Goal: Task Accomplishment & Management: Manage account settings

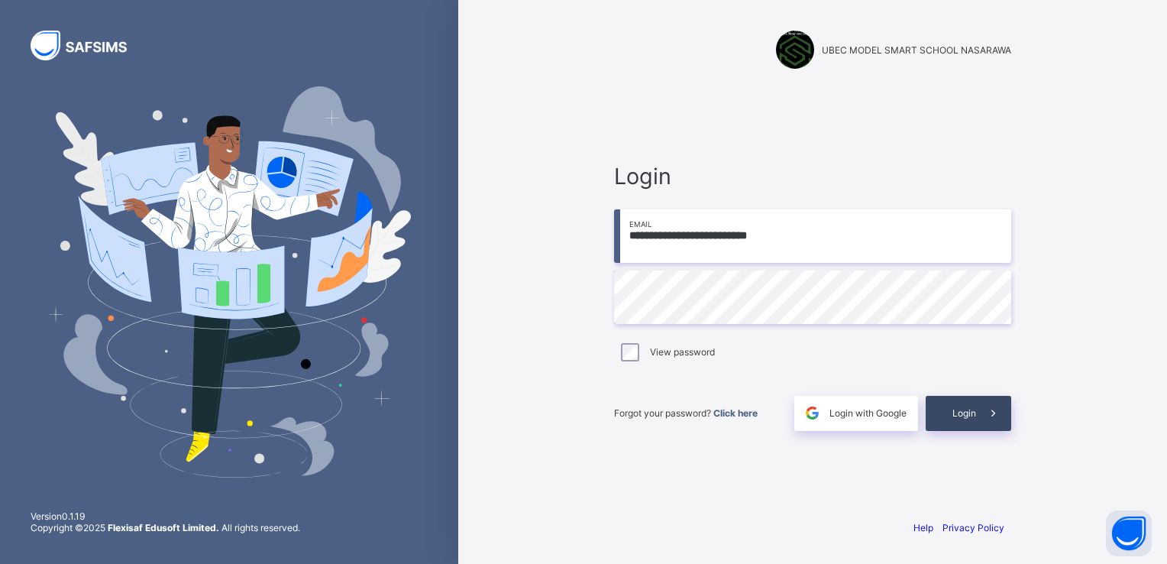
click at [973, 405] on div "Login" at bounding box center [969, 413] width 86 height 35
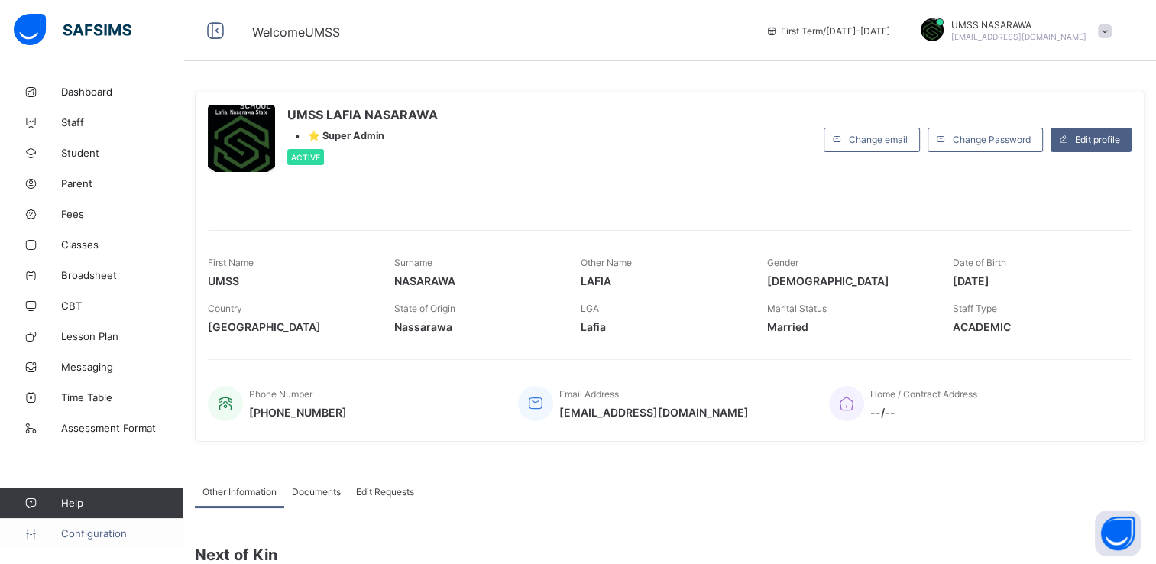
click at [104, 539] on span "Configuration" at bounding box center [121, 533] width 121 height 12
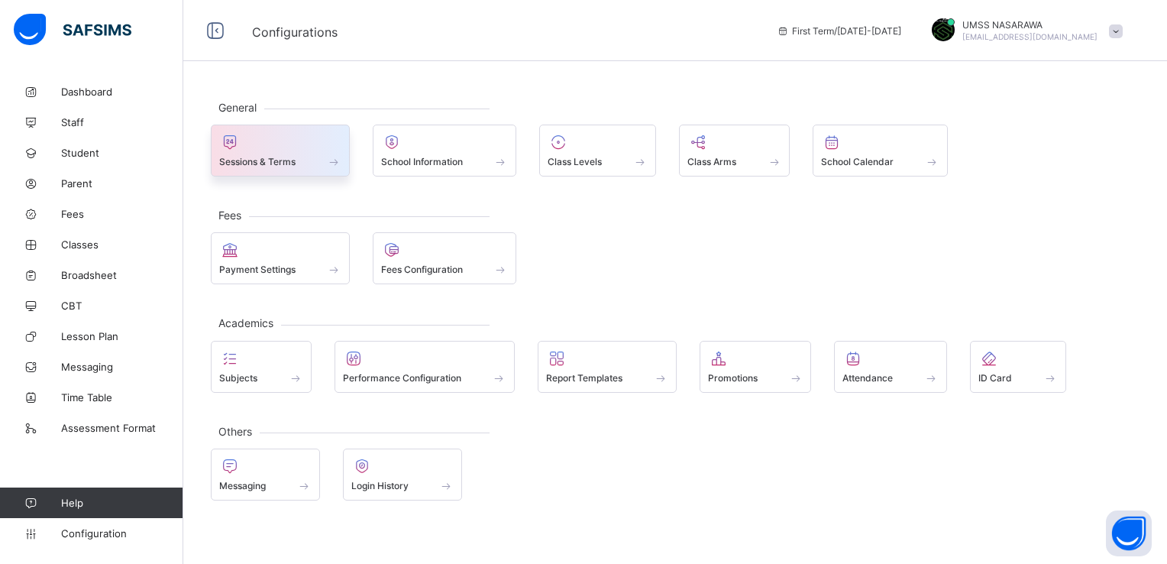
click at [273, 151] on span at bounding box center [280, 153] width 122 height 4
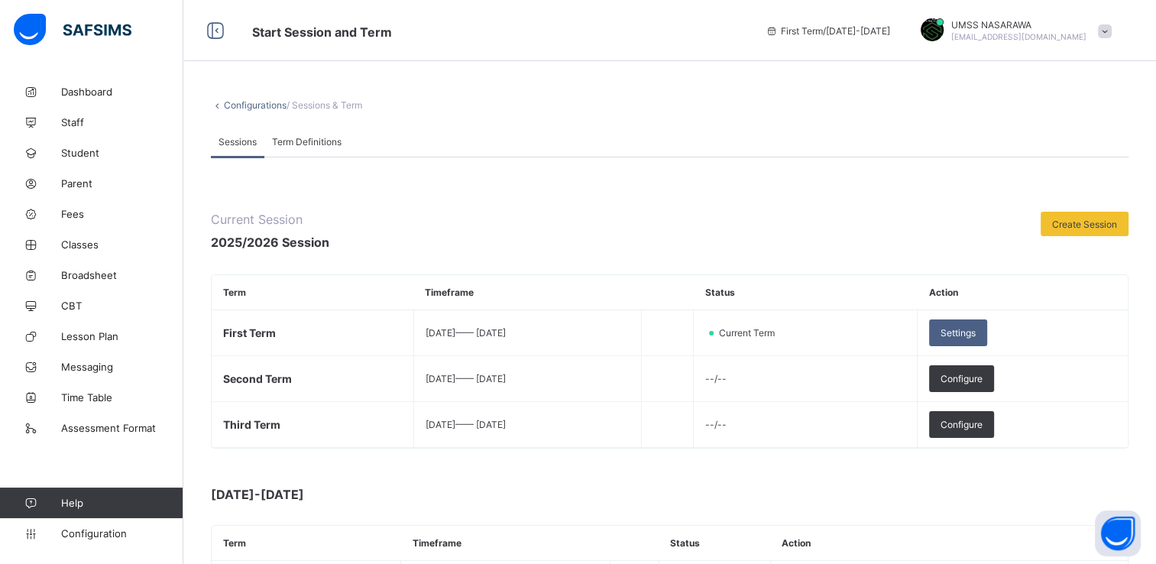
drag, startPoint x: 1154, startPoint y: 296, endPoint x: 1167, endPoint y: 423, distance: 127.5
click at [1156, 423] on html "Start Session and Term First Term / [DATE]-[DATE] UMSS NASARAWA [EMAIL_ADDRESS]…" at bounding box center [578, 505] width 1156 height 1011
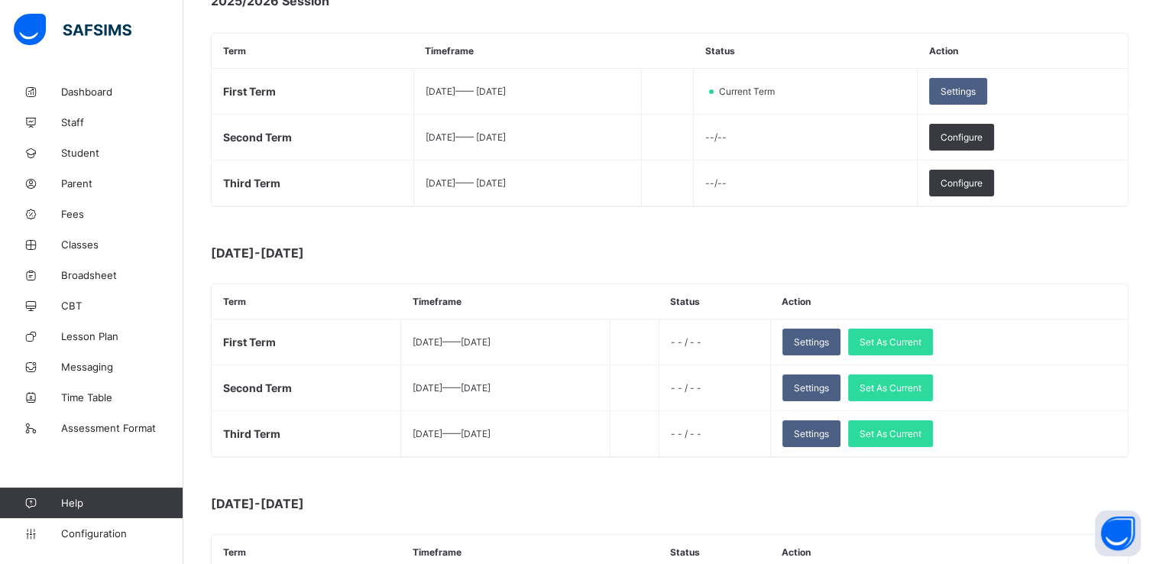
scroll to position [244, 0]
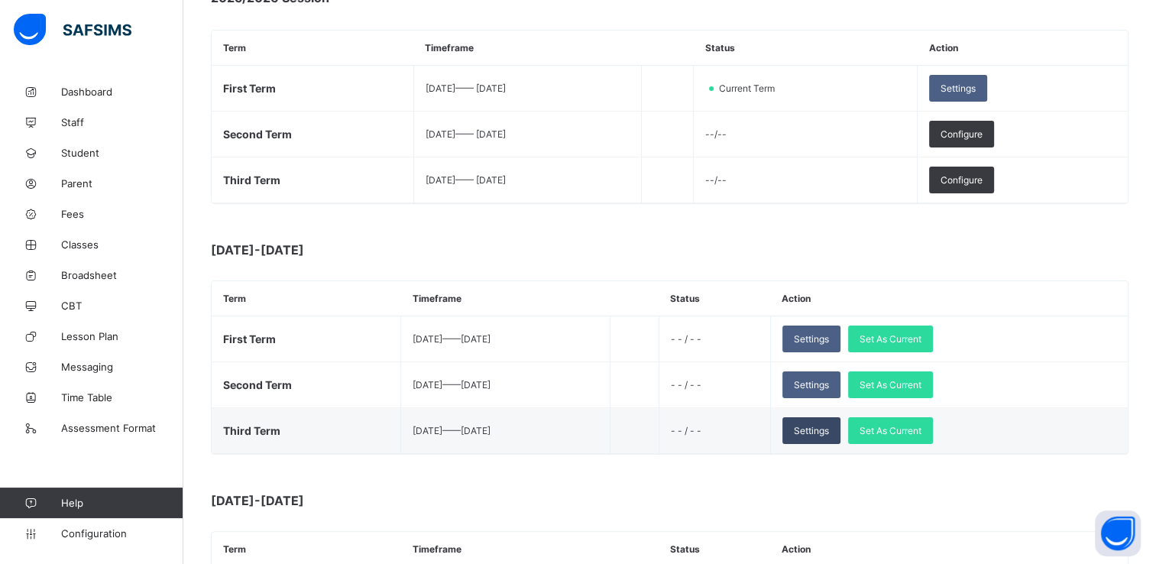
click at [829, 426] on span "Settings" at bounding box center [811, 430] width 35 height 11
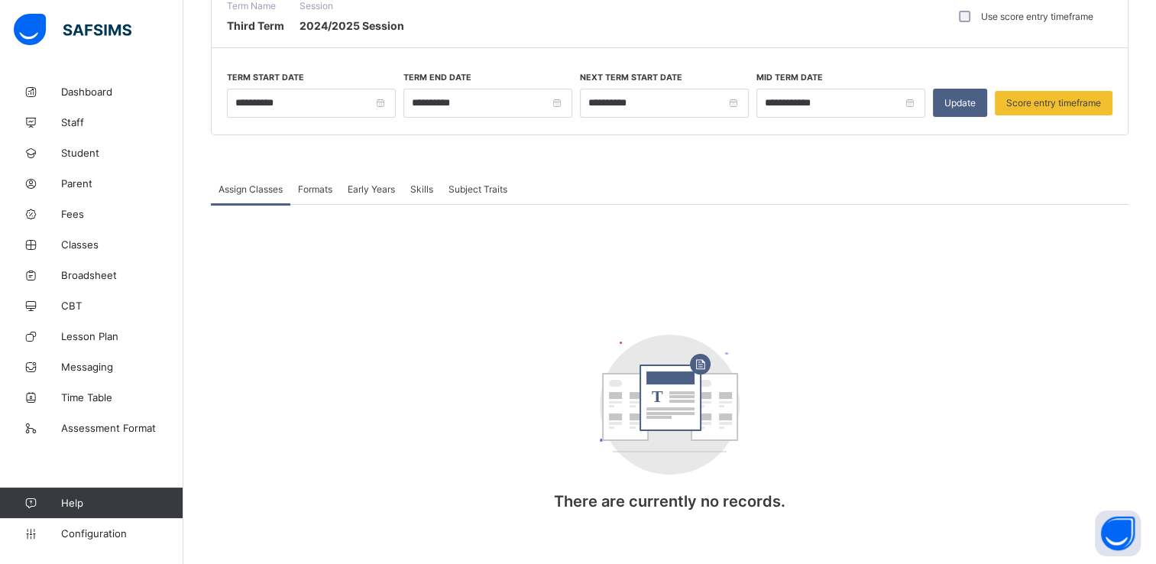
scroll to position [244, 0]
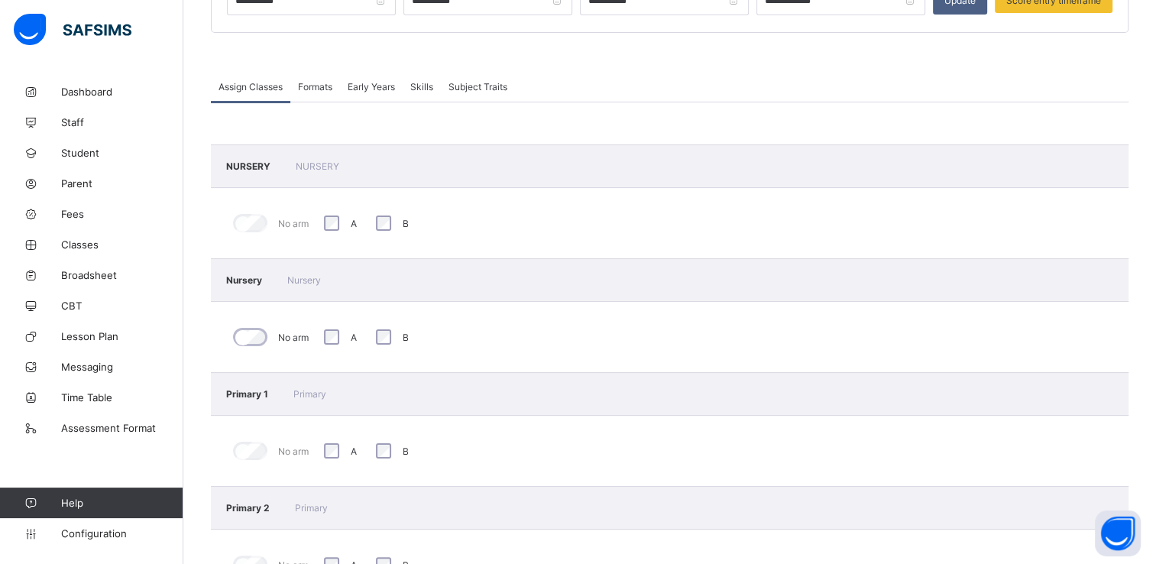
click at [229, 50] on span at bounding box center [669, 52] width 917 height 38
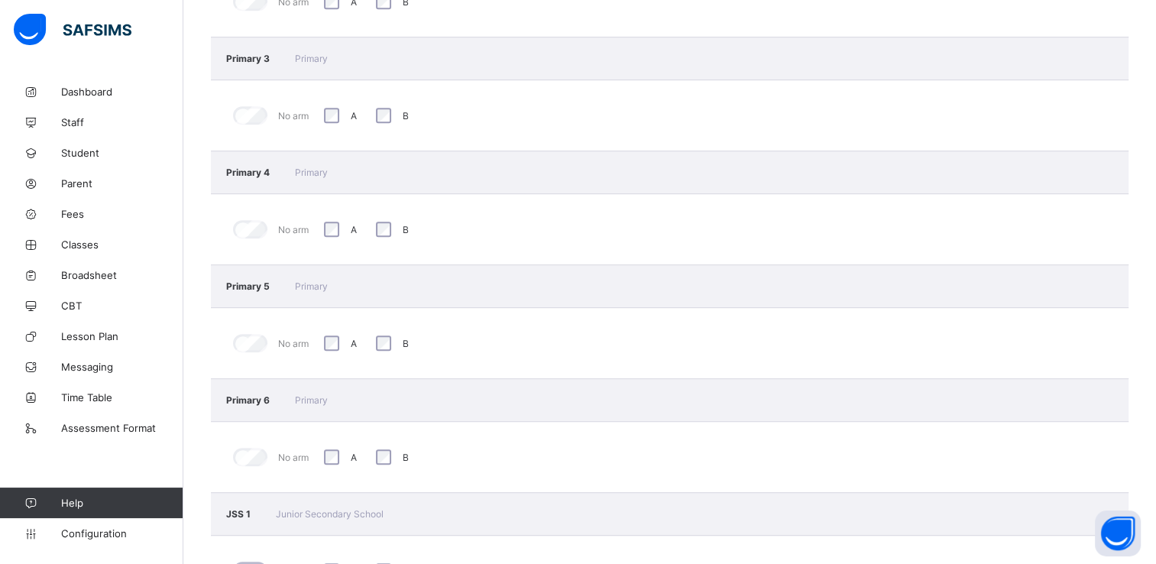
scroll to position [691, 0]
click at [11, 319] on link "CBT" at bounding box center [91, 305] width 183 height 31
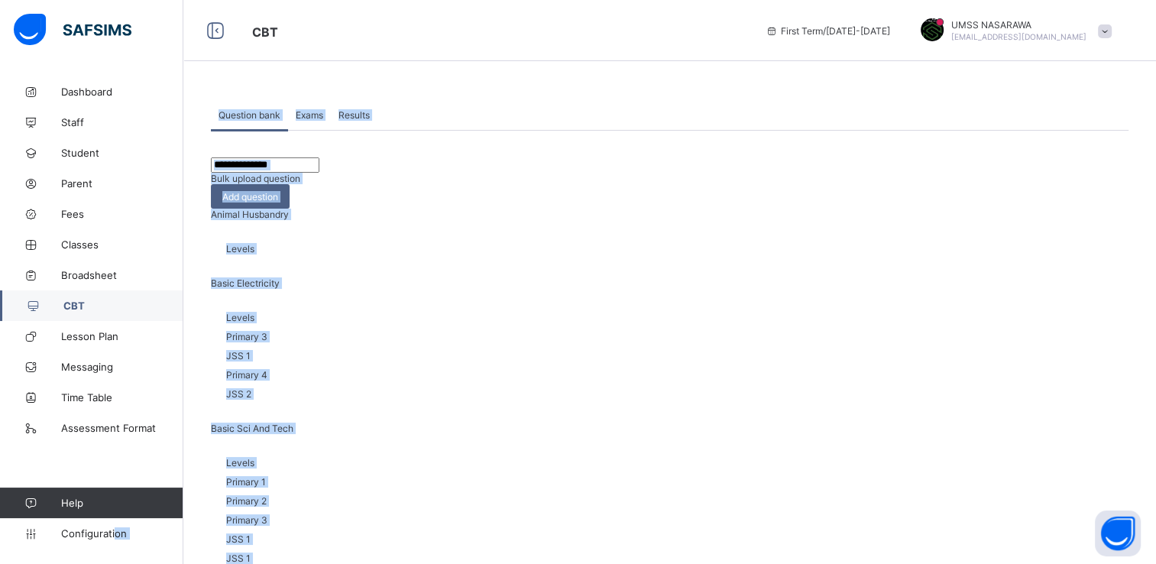
drag, startPoint x: 115, startPoint y: 527, endPoint x: 190, endPoint y: 413, distance: 136.2
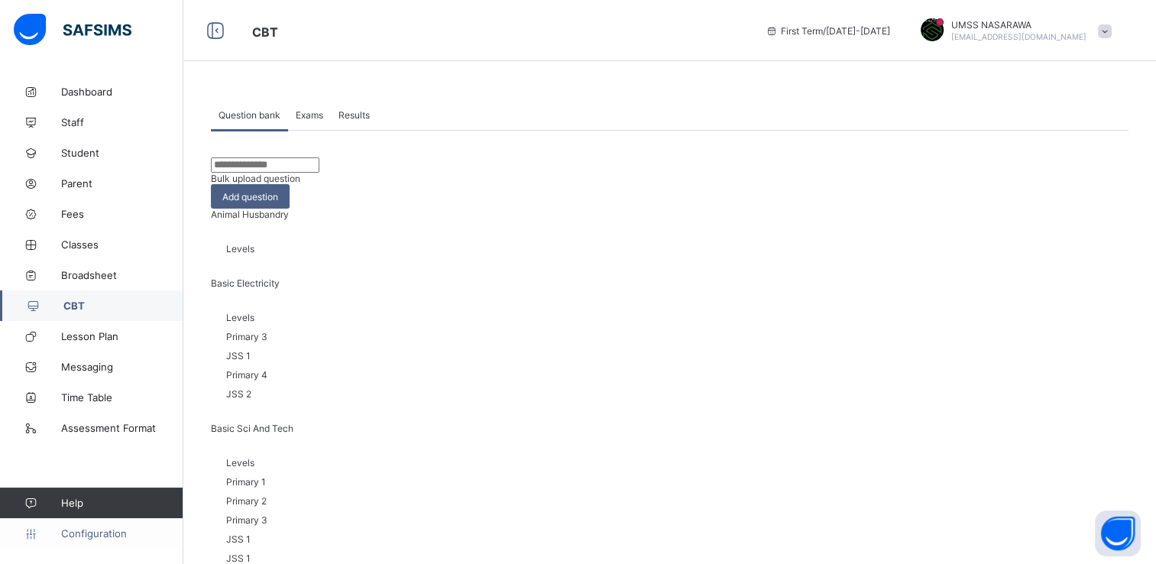
click at [105, 531] on span "Configuration" at bounding box center [121, 533] width 121 height 12
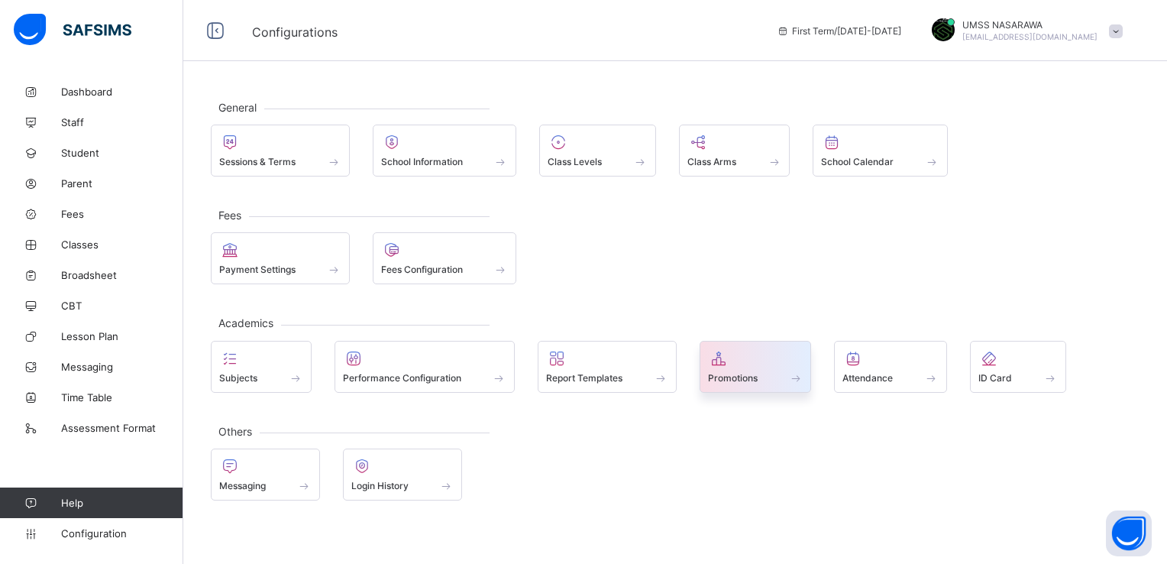
click at [733, 380] on span "Promotions" at bounding box center [733, 377] width 50 height 11
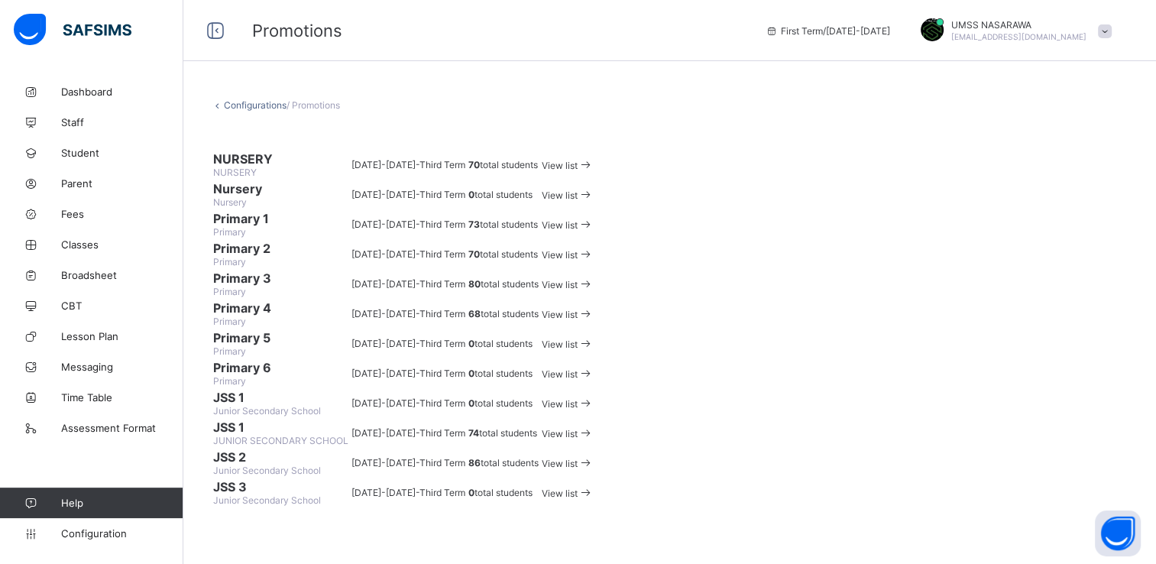
scroll to position [446, 0]
click at [578, 458] on span "View list" at bounding box center [560, 463] width 36 height 11
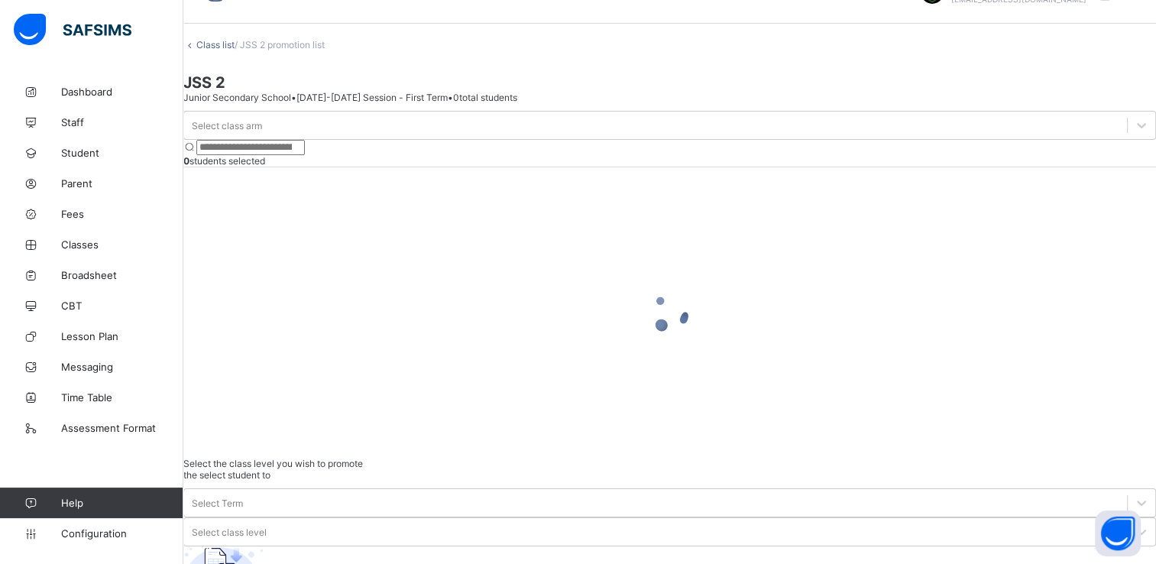
scroll to position [56, 0]
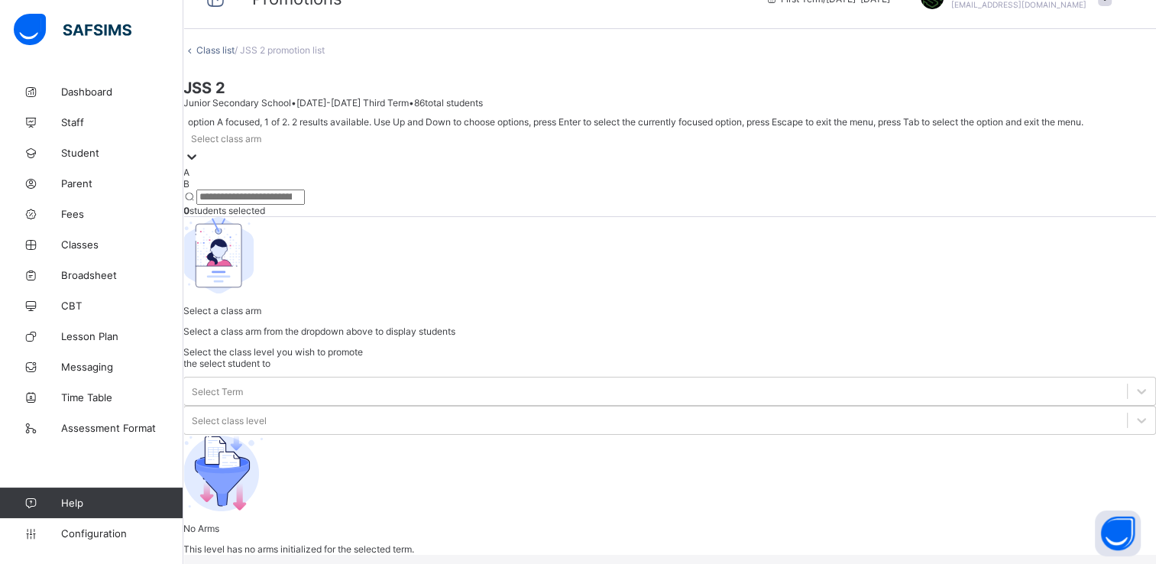
click at [199, 167] on div at bounding box center [191, 158] width 15 height 18
click at [312, 178] on div "A" at bounding box center [669, 172] width 972 height 11
